Goal: Task Accomplishment & Management: Manage account settings

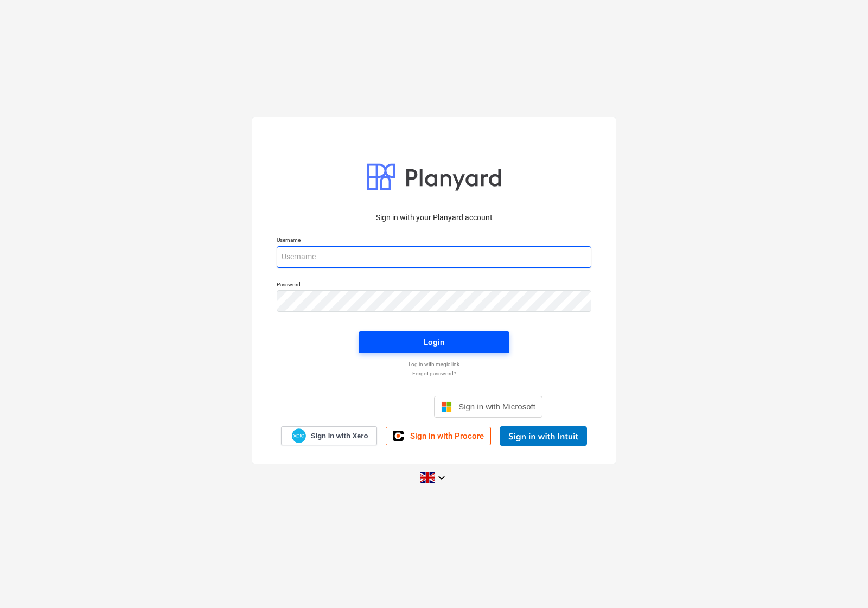
type input "[EMAIL_ADDRESS][DOMAIN_NAME]"
click at [389, 341] on span "Login" at bounding box center [434, 342] width 125 height 14
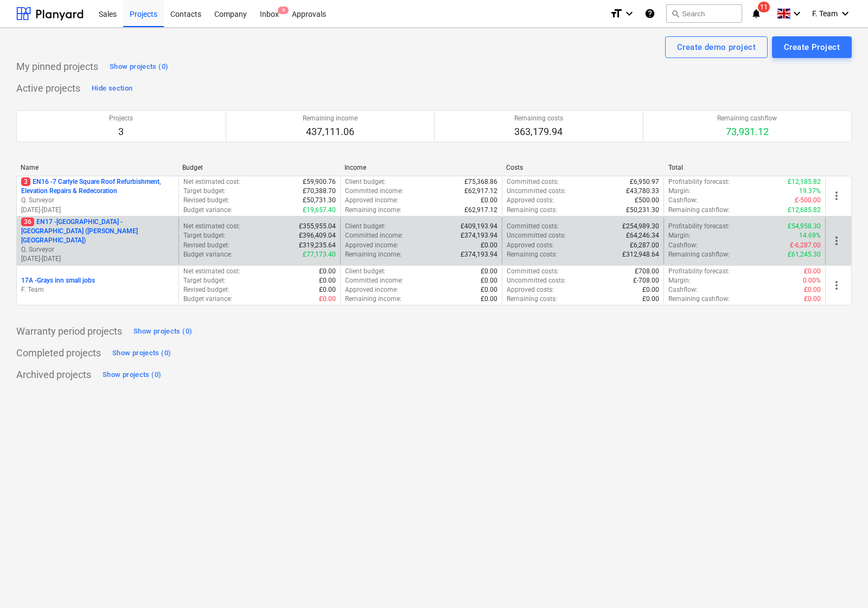
click at [146, 229] on p "36 EN17 - [GEOGRAPHIC_DATA] - [GEOGRAPHIC_DATA] ([PERSON_NAME][GEOGRAPHIC_DATA]…" at bounding box center [97, 232] width 153 height 28
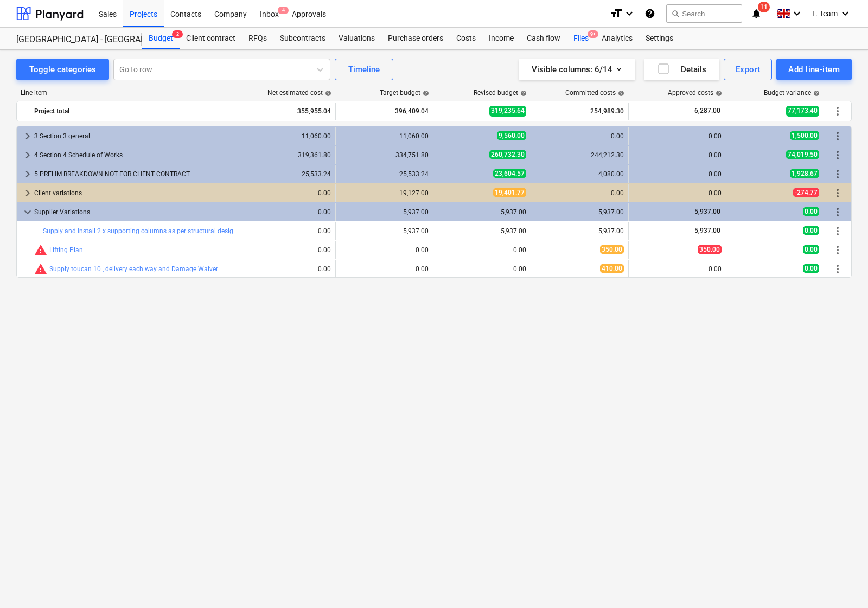
click at [581, 38] on div "Files 9+" at bounding box center [581, 39] width 28 height 22
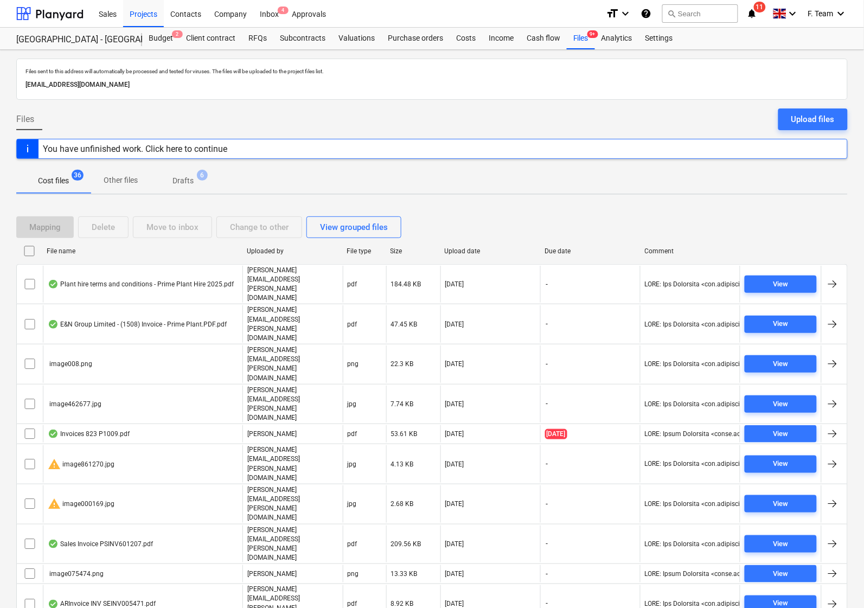
click at [469, 193] on div "Cost files 36 Other files Drafts 6" at bounding box center [432, 181] width 832 height 26
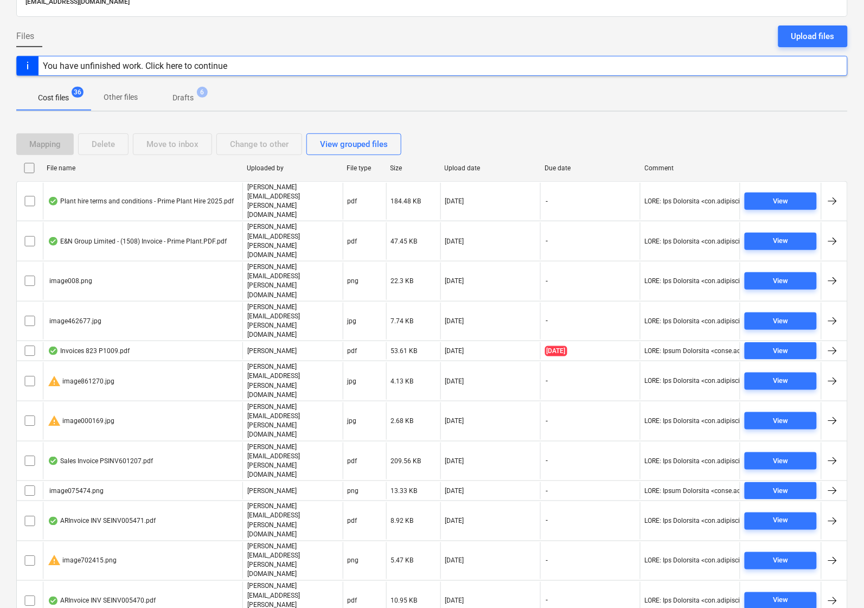
scroll to position [422, 0]
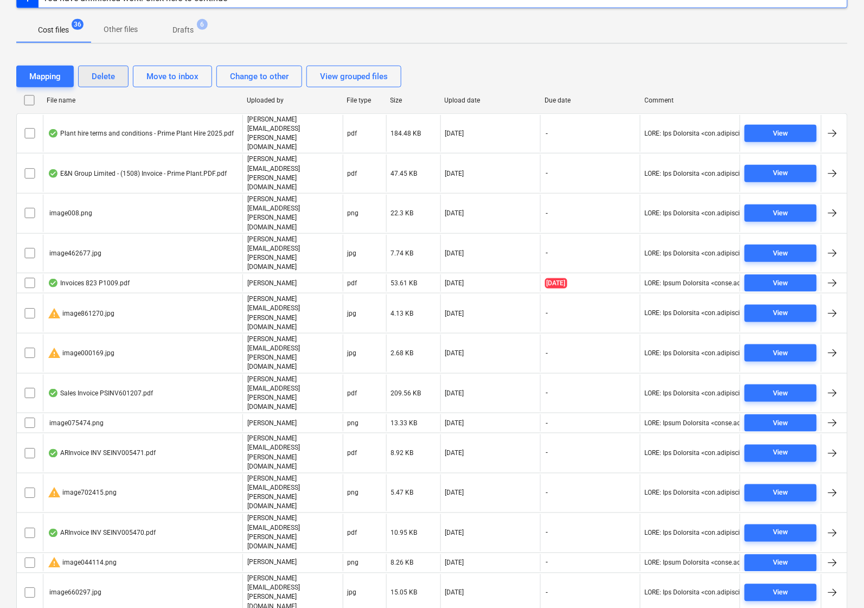
click at [100, 72] on div "Delete" at bounding box center [103, 76] width 23 height 14
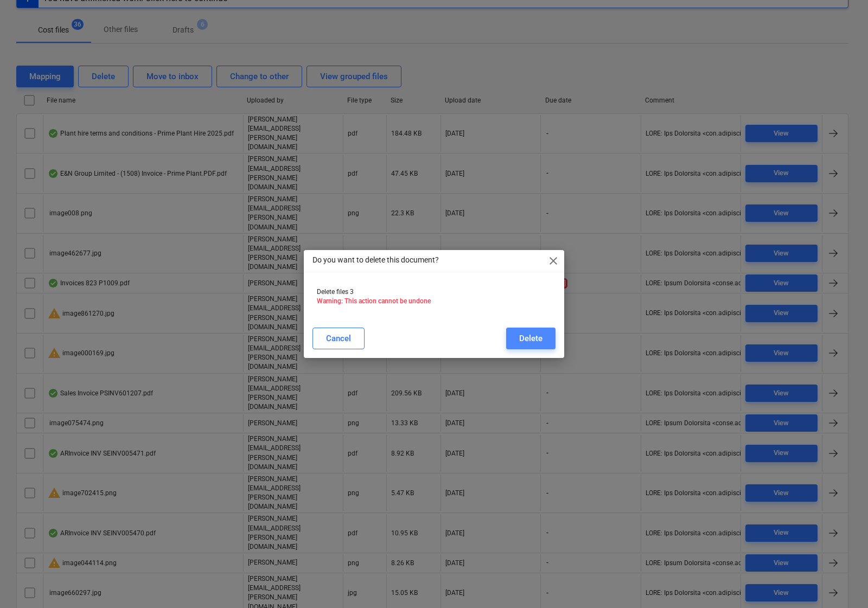
click at [532, 340] on div "Delete" at bounding box center [530, 338] width 23 height 14
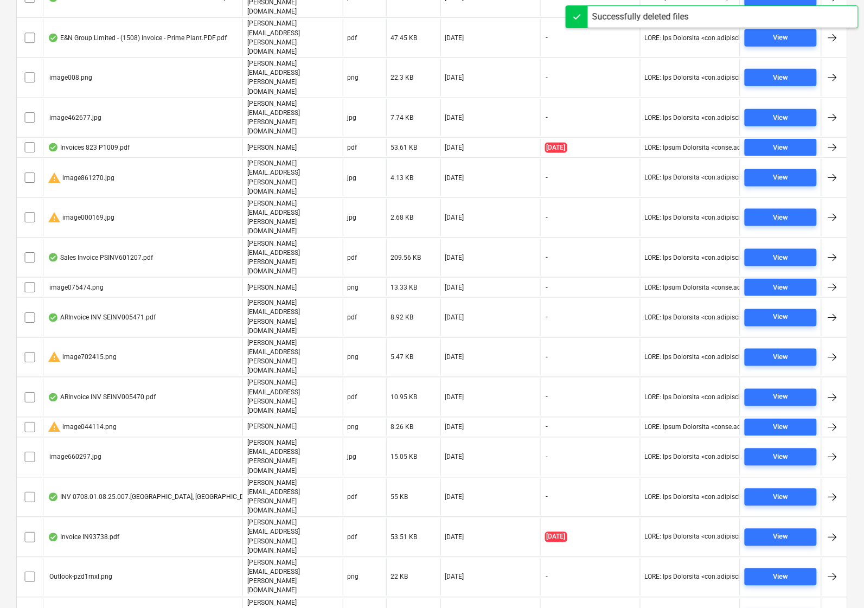
scroll to position [362, 0]
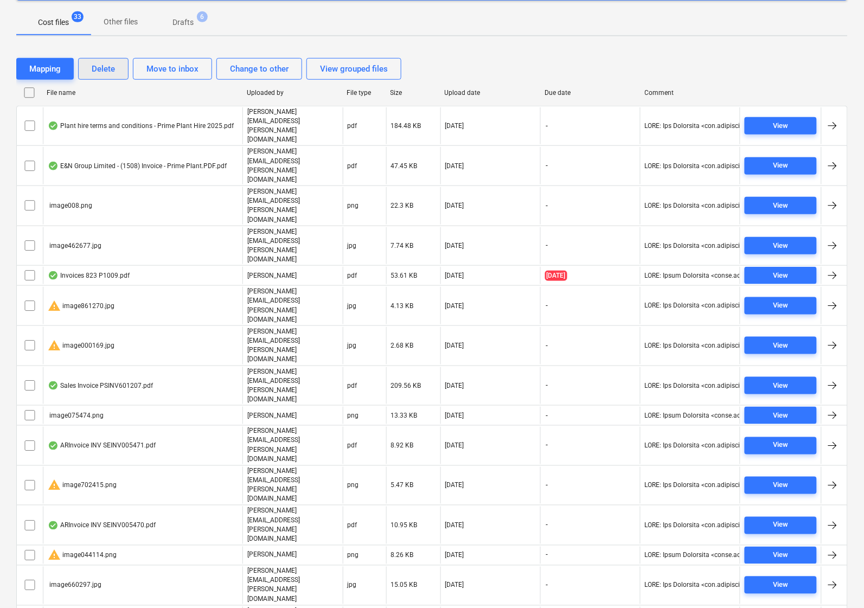
click at [98, 72] on div "Delete" at bounding box center [103, 69] width 23 height 14
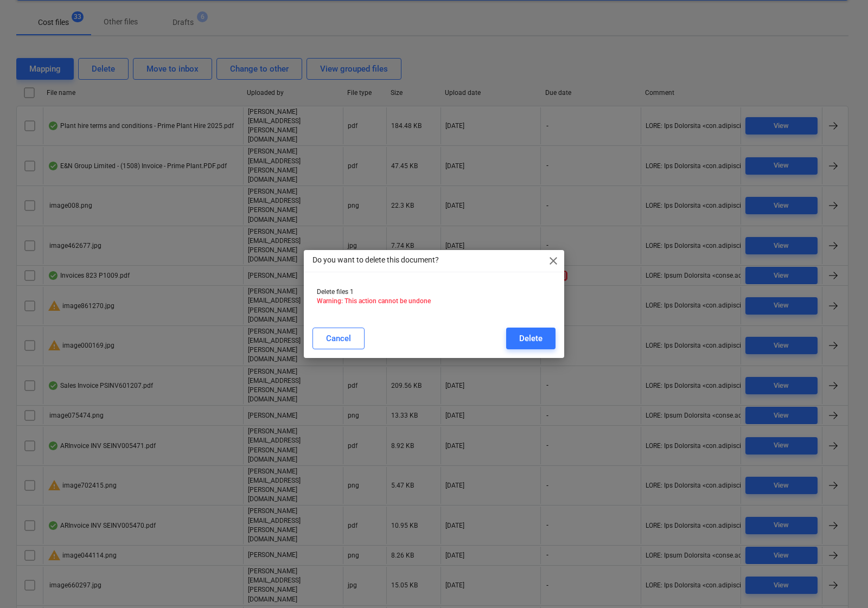
click at [526, 330] on button "Delete" at bounding box center [530, 339] width 49 height 22
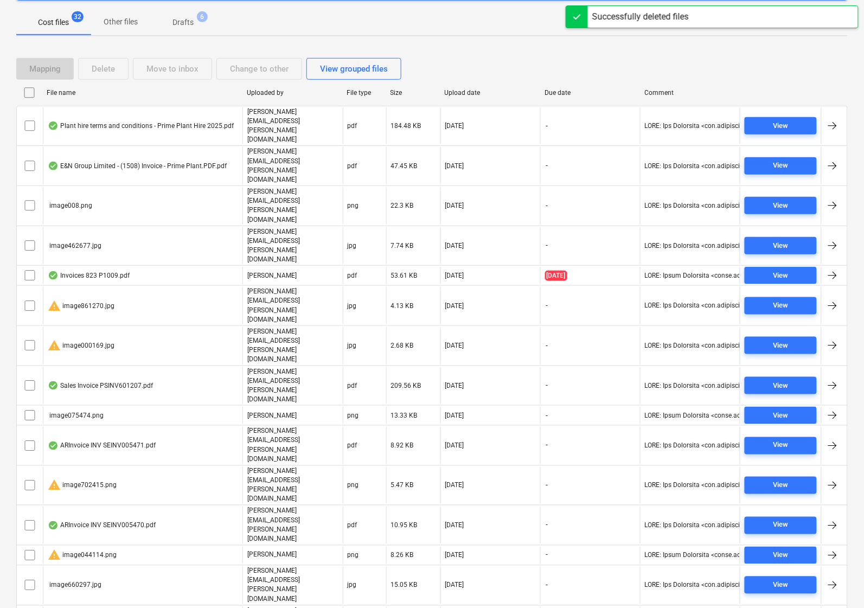
scroll to position [341, 0]
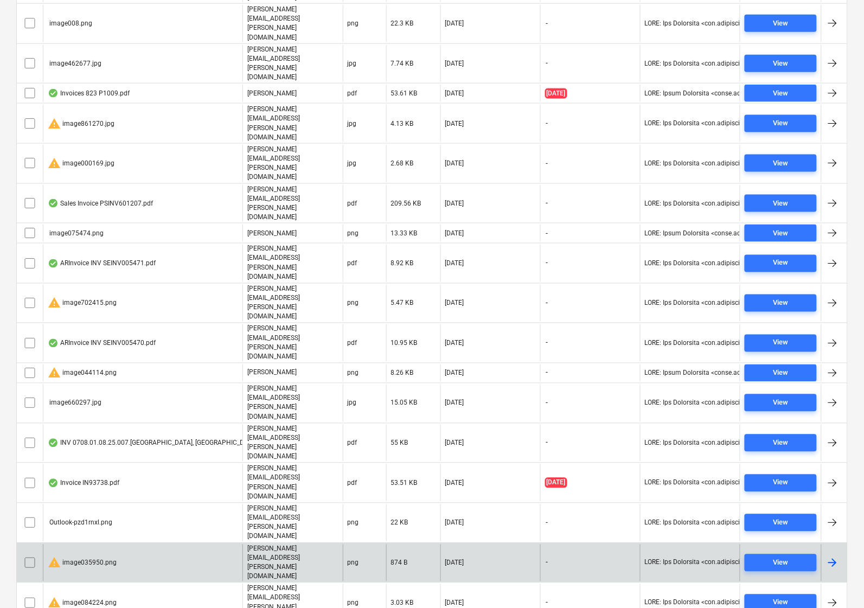
click at [25, 554] on input "checkbox" at bounding box center [29, 562] width 17 height 17
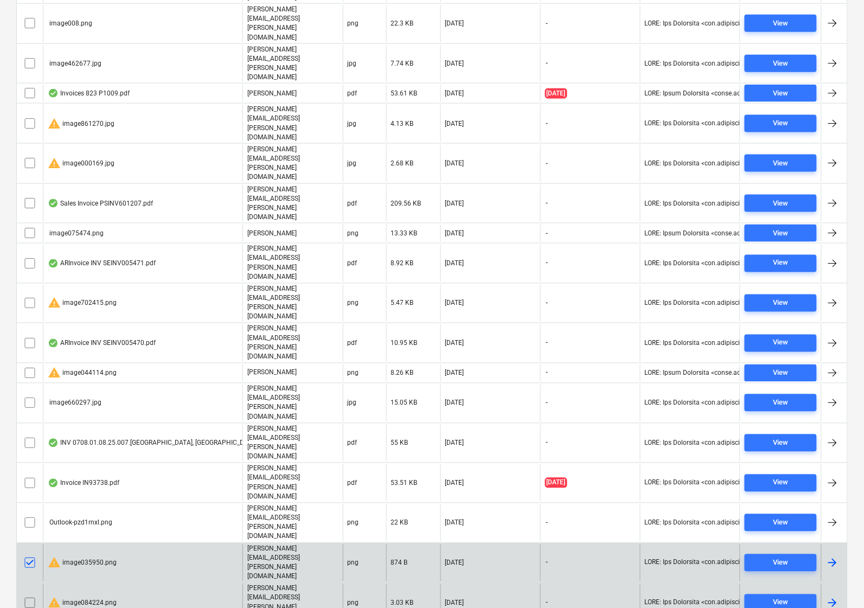
click at [30, 584] on input "checkbox" at bounding box center [29, 603] width 17 height 17
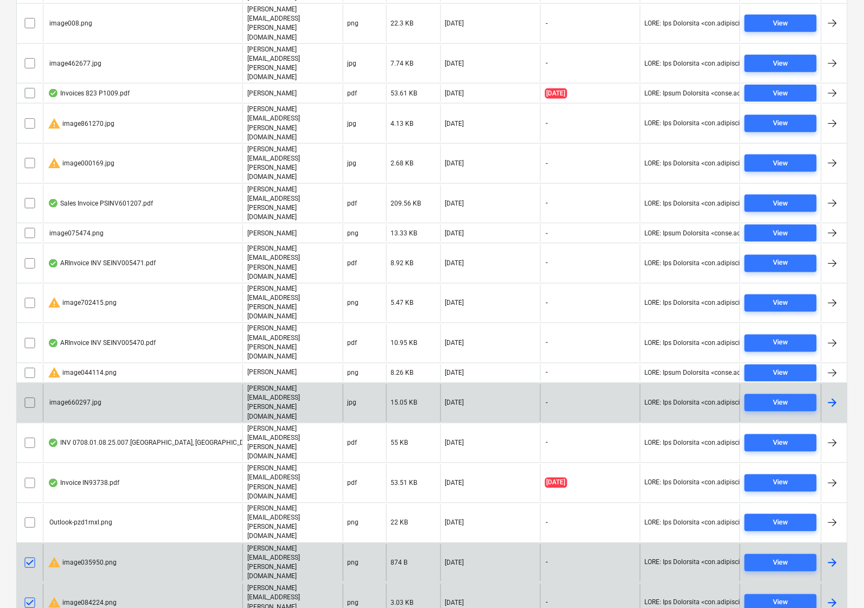
scroll to position [137, 0]
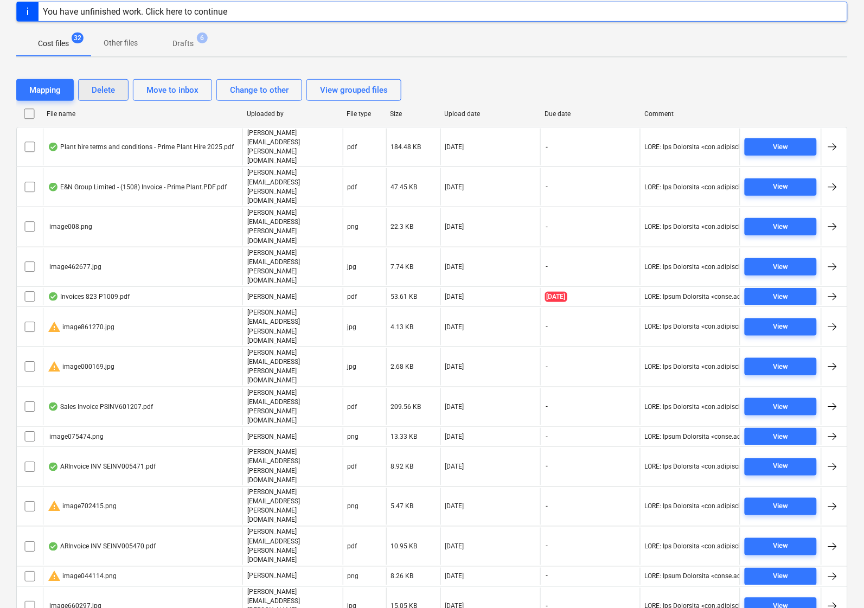
click at [95, 95] on div "Delete" at bounding box center [103, 90] width 23 height 14
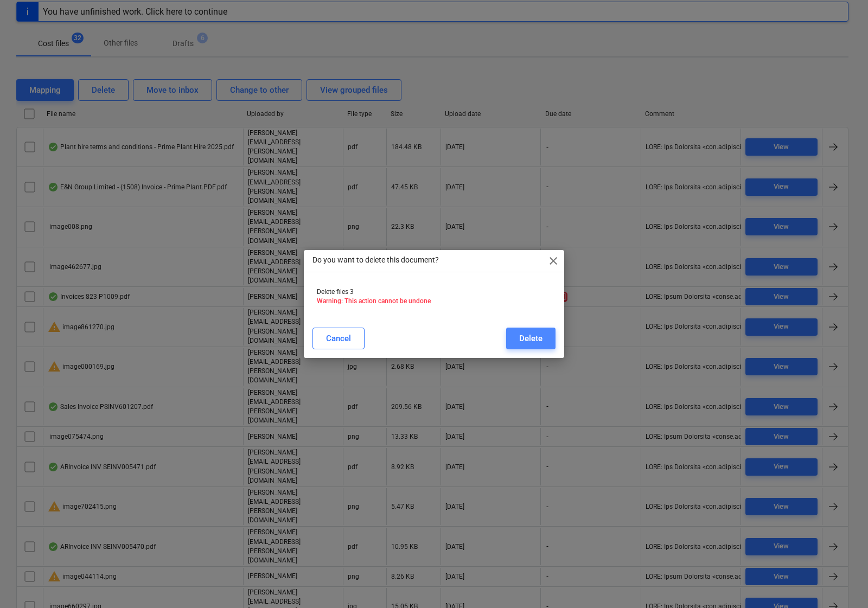
click at [522, 342] on div "Delete" at bounding box center [530, 338] width 23 height 14
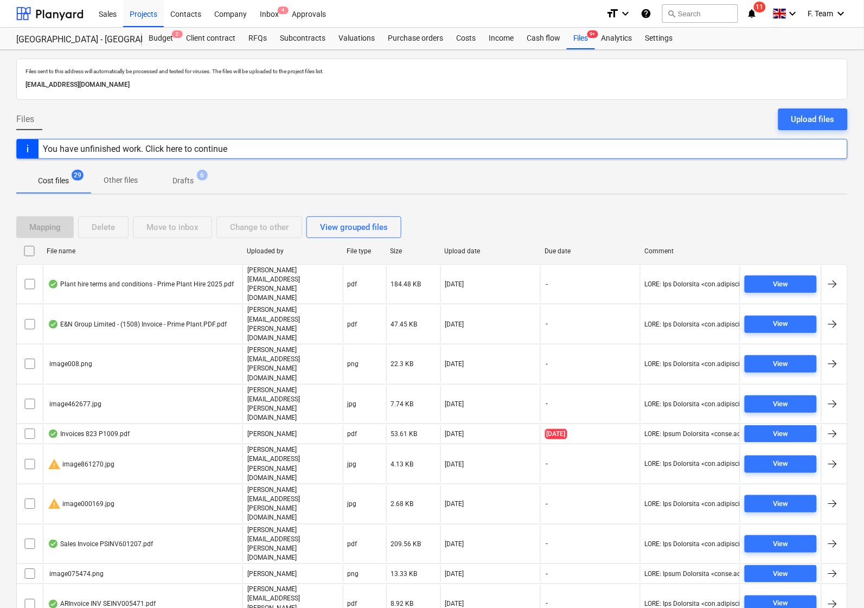
scroll to position [281, 0]
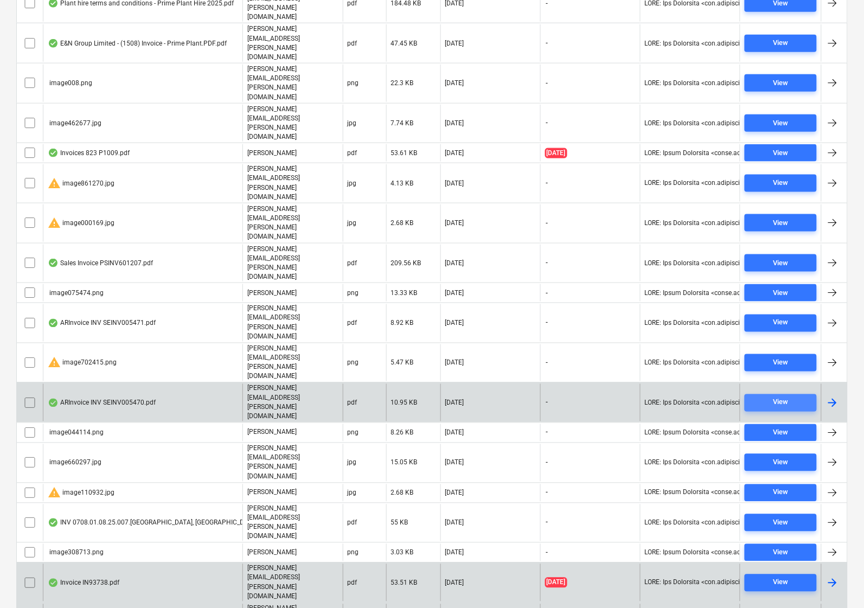
click at [786, 397] on div "View" at bounding box center [781, 403] width 15 height 12
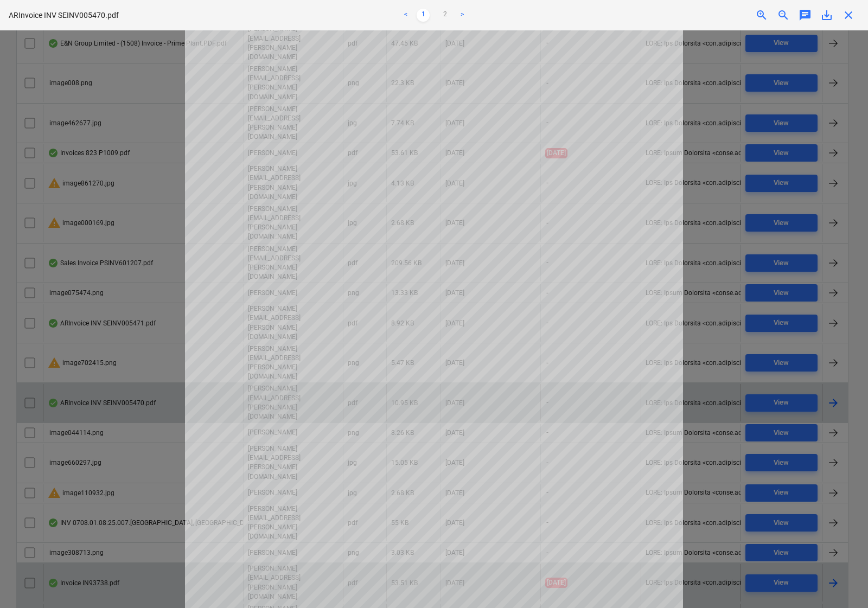
click at [845, 22] on div "ARInvoice INV SEINV005470.pdf < 1 2 > zoom_in zoom_out chat 0 save_alt close" at bounding box center [434, 15] width 868 height 30
click at [846, 21] on span "close" at bounding box center [848, 15] width 13 height 13
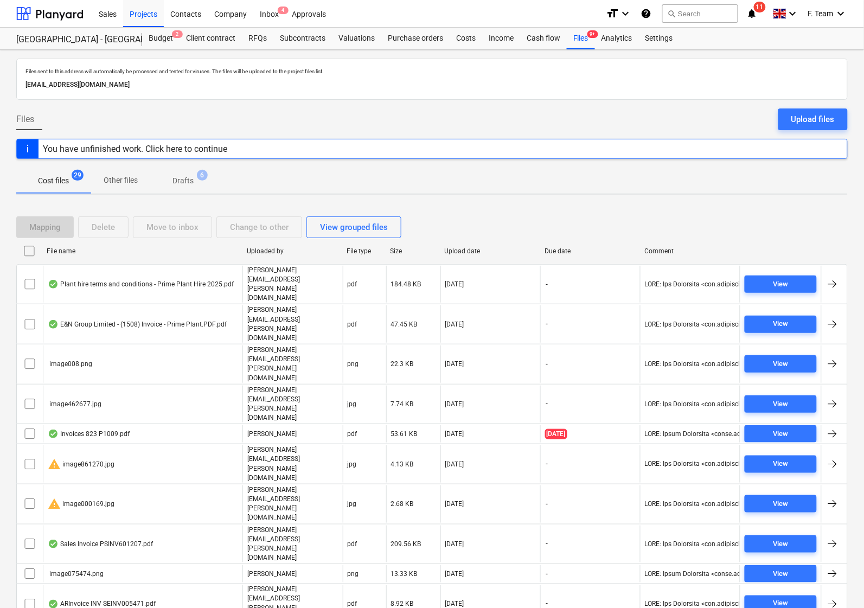
click at [536, 180] on div "Cost files 29 Other files Drafts 6" at bounding box center [432, 181] width 832 height 26
